Goal: Obtain resource: Obtain resource

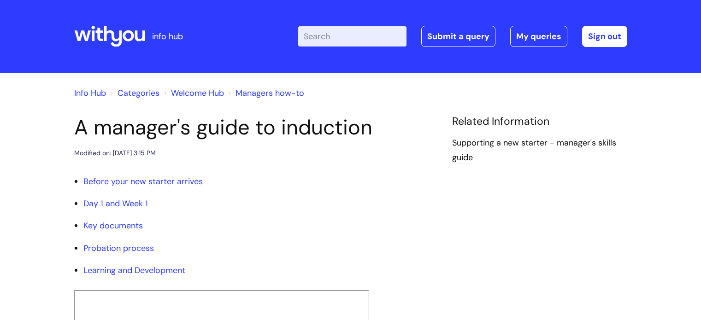
scroll to position [1083, 0]
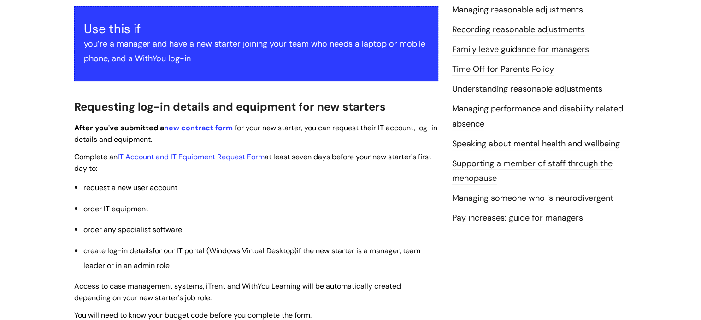
scroll to position [194, 0]
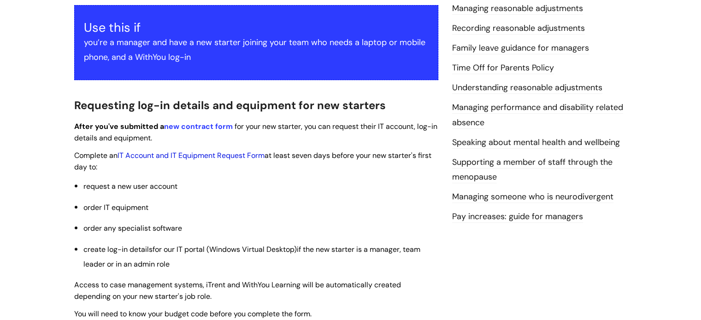
click at [234, 153] on link "IT Account and IT Equipment Request Form" at bounding box center [191, 156] width 147 height 10
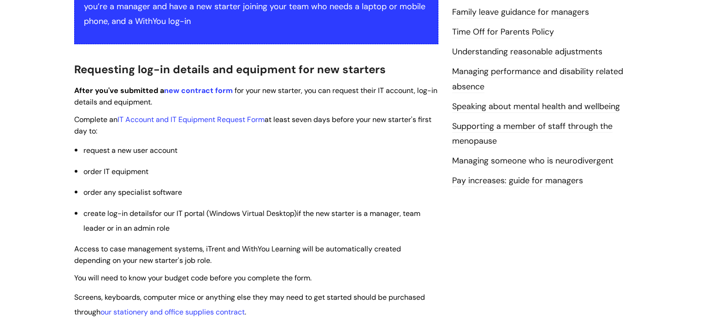
scroll to position [230, 0]
click at [206, 123] on link "IT Account and IT Equipment Request Form" at bounding box center [191, 119] width 147 height 10
